Goal: Register for event/course

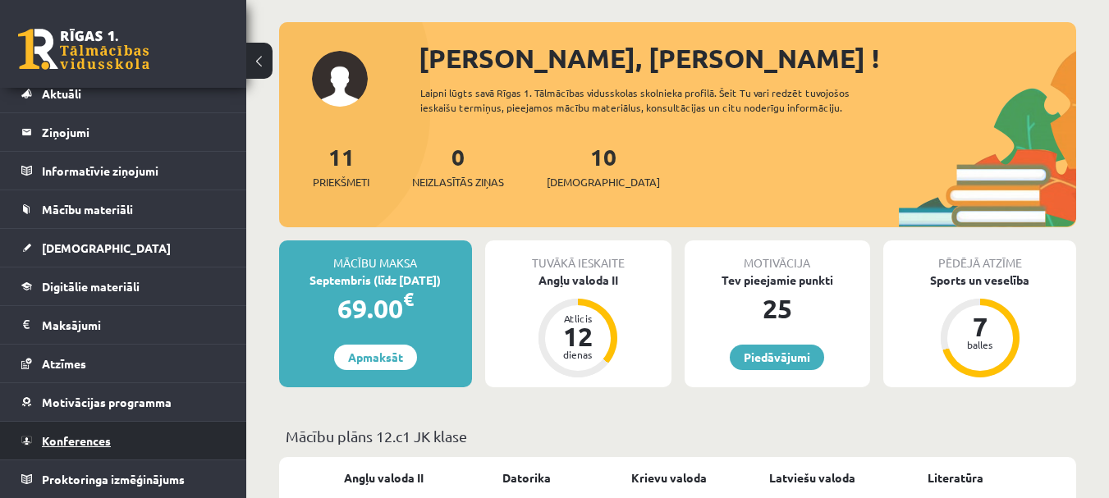
scroll to position [164, 0]
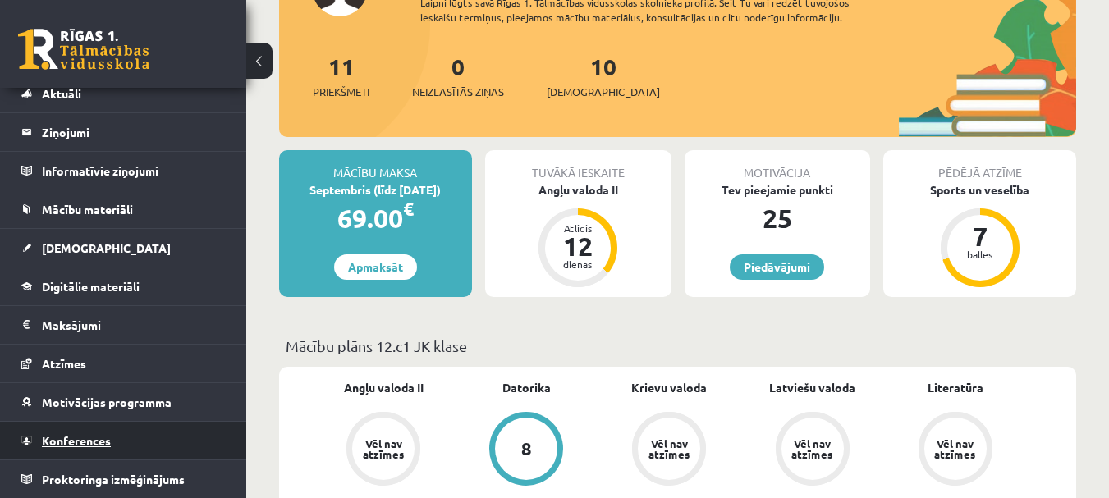
click at [107, 435] on span "Konferences" at bounding box center [76, 440] width 69 height 15
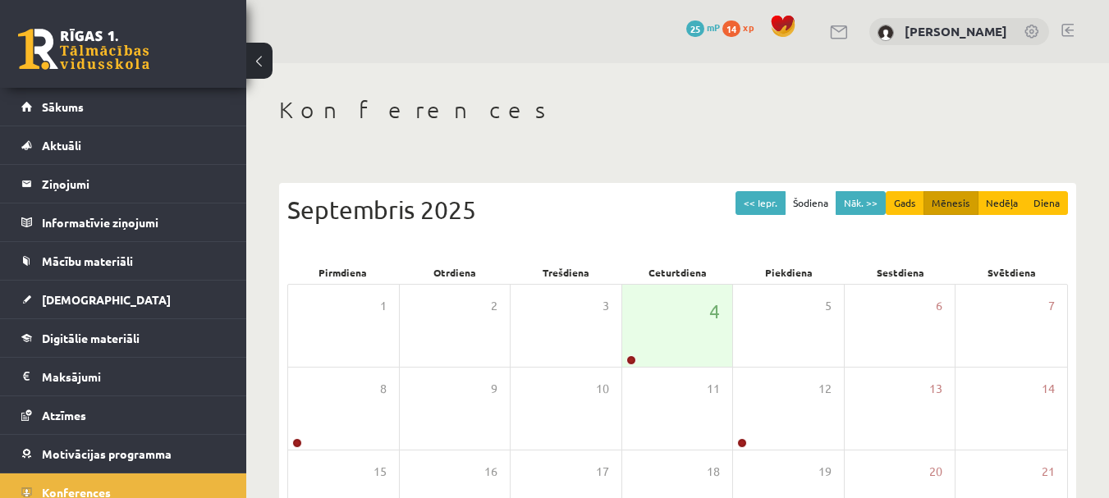
scroll to position [164, 0]
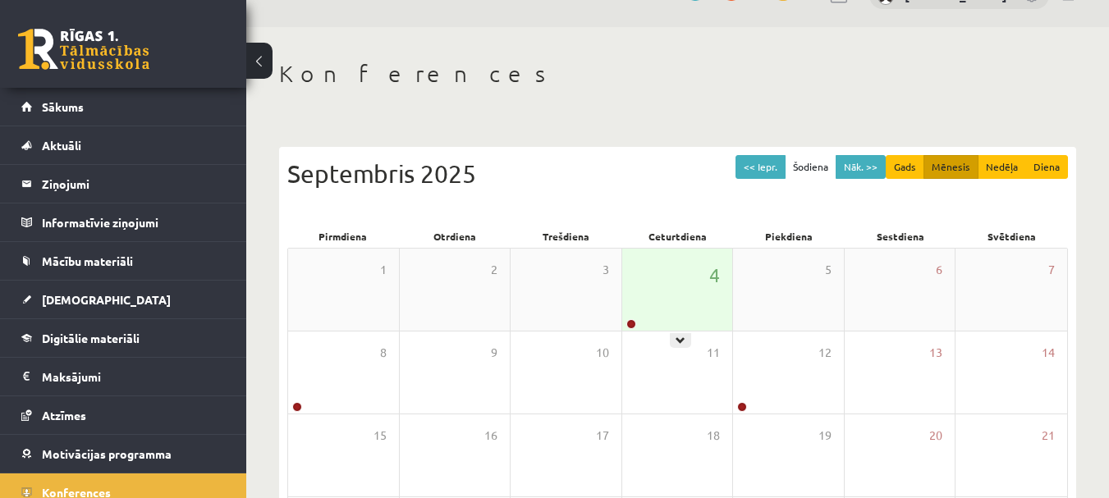
click at [657, 316] on div "4" at bounding box center [677, 290] width 111 height 82
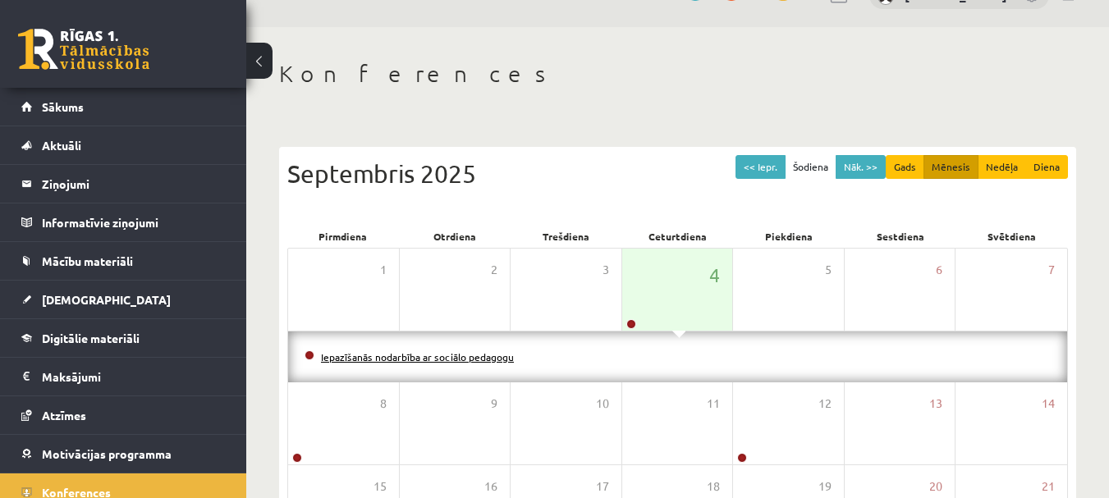
click at [504, 357] on link "Iepazīšanās nodarbība ar sociālo pedagogu" at bounding box center [417, 356] width 193 height 13
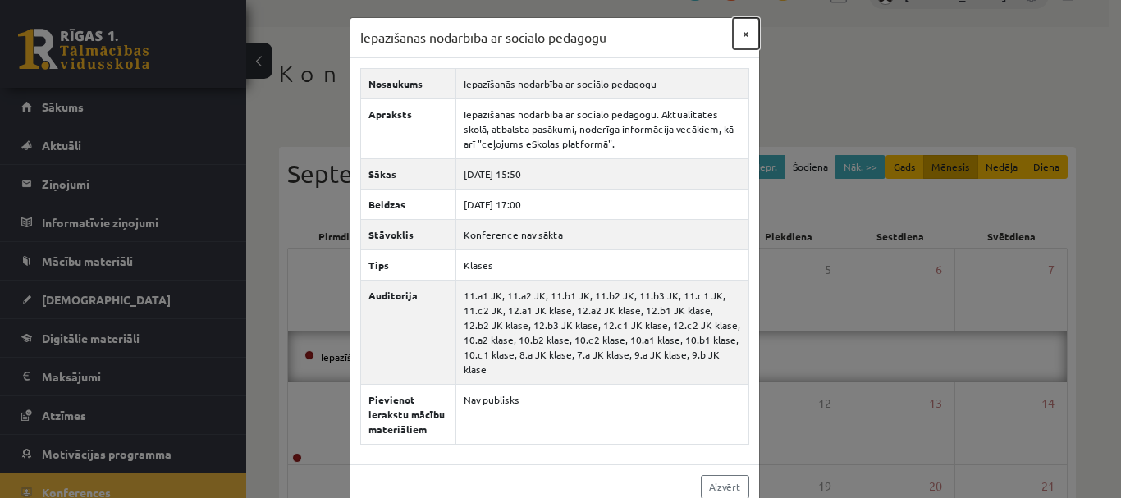
click at [733, 28] on button "×" at bounding box center [746, 33] width 26 height 31
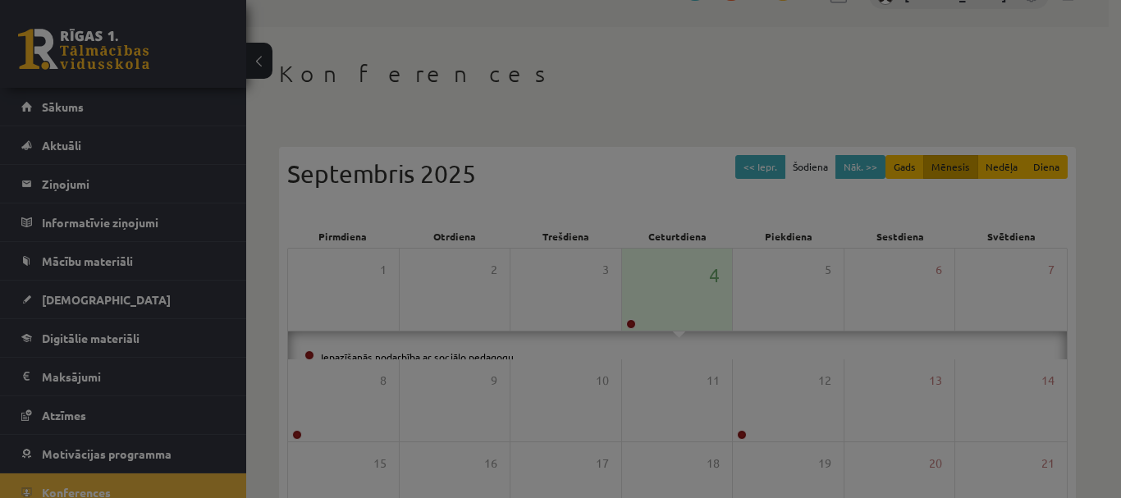
click at [733, 28] on body "0 Dāvanas 25 mP 14 xp Tatjana Kurenkova Sākums Aktuāli Kā mācīties eSKOLĀ Konta…" at bounding box center [560, 213] width 1121 height 498
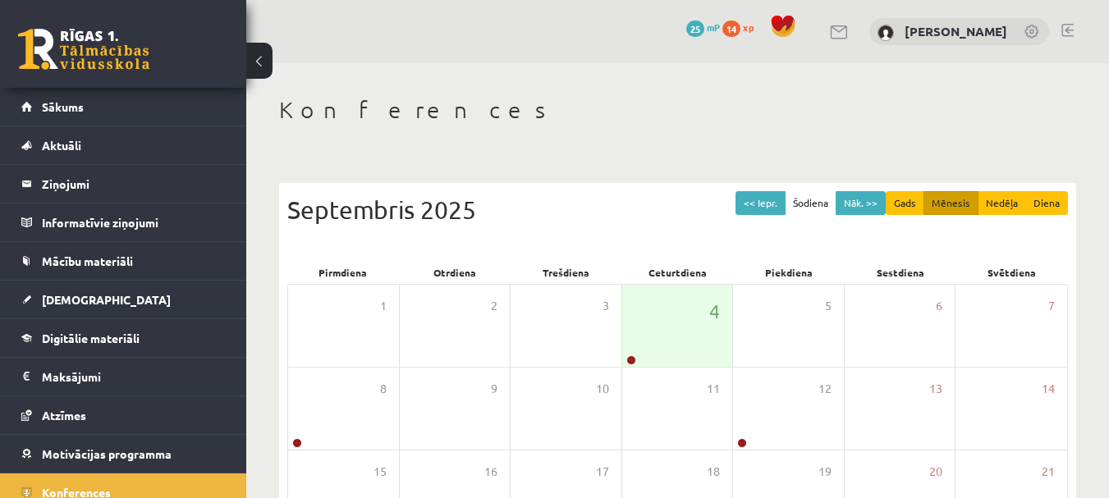
scroll to position [36, 0]
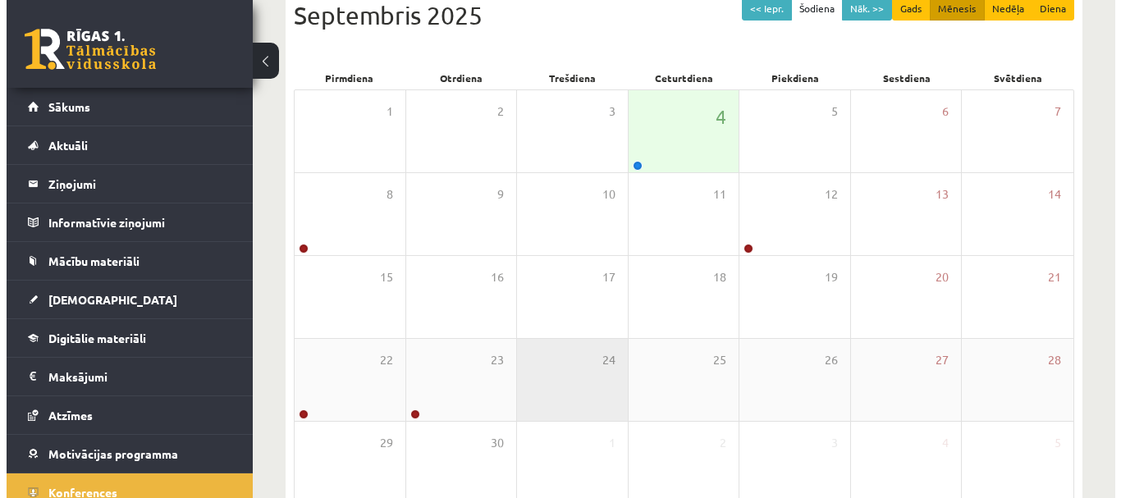
scroll to position [40, 0]
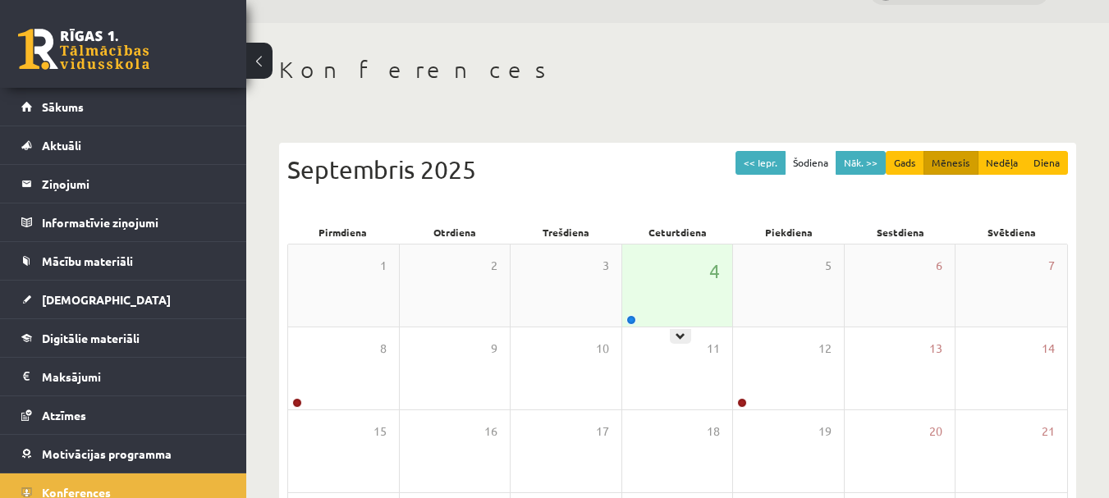
click at [688, 291] on div "4" at bounding box center [677, 286] width 111 height 82
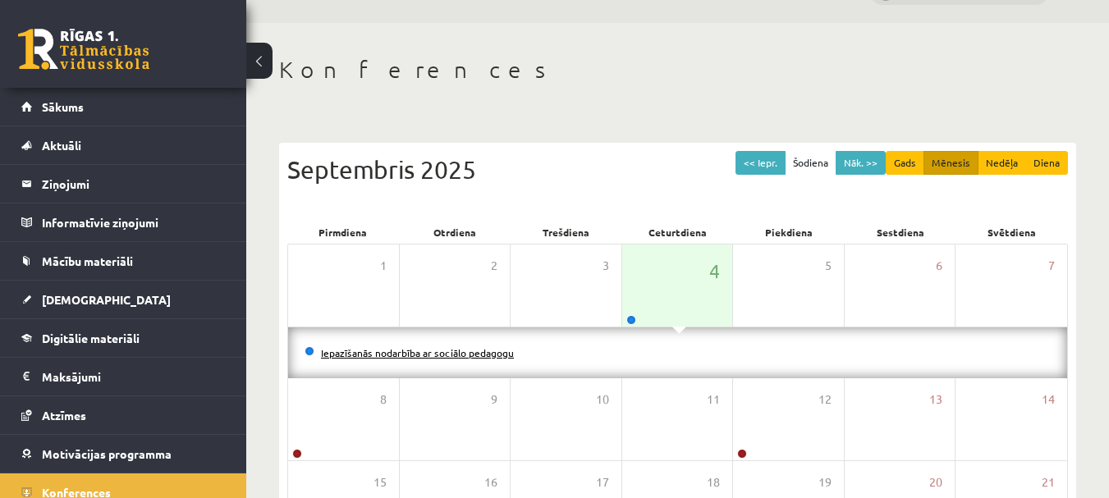
click at [432, 352] on link "Iepazīšanās nodarbība ar sociālo pedagogu" at bounding box center [417, 352] width 193 height 13
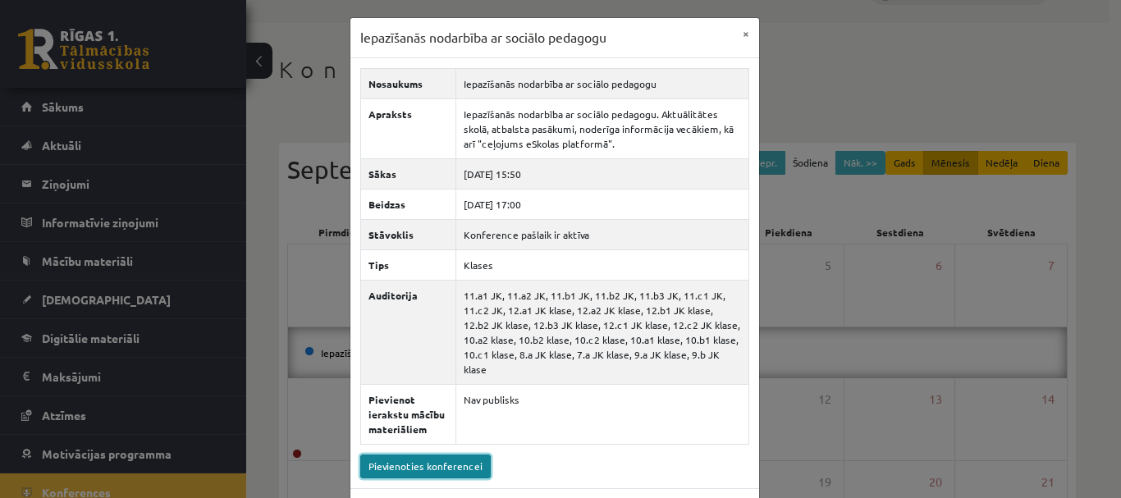
click at [453, 456] on link "Pievienoties konferencei" at bounding box center [425, 467] width 130 height 24
